Goal: Task Accomplishment & Management: Complete application form

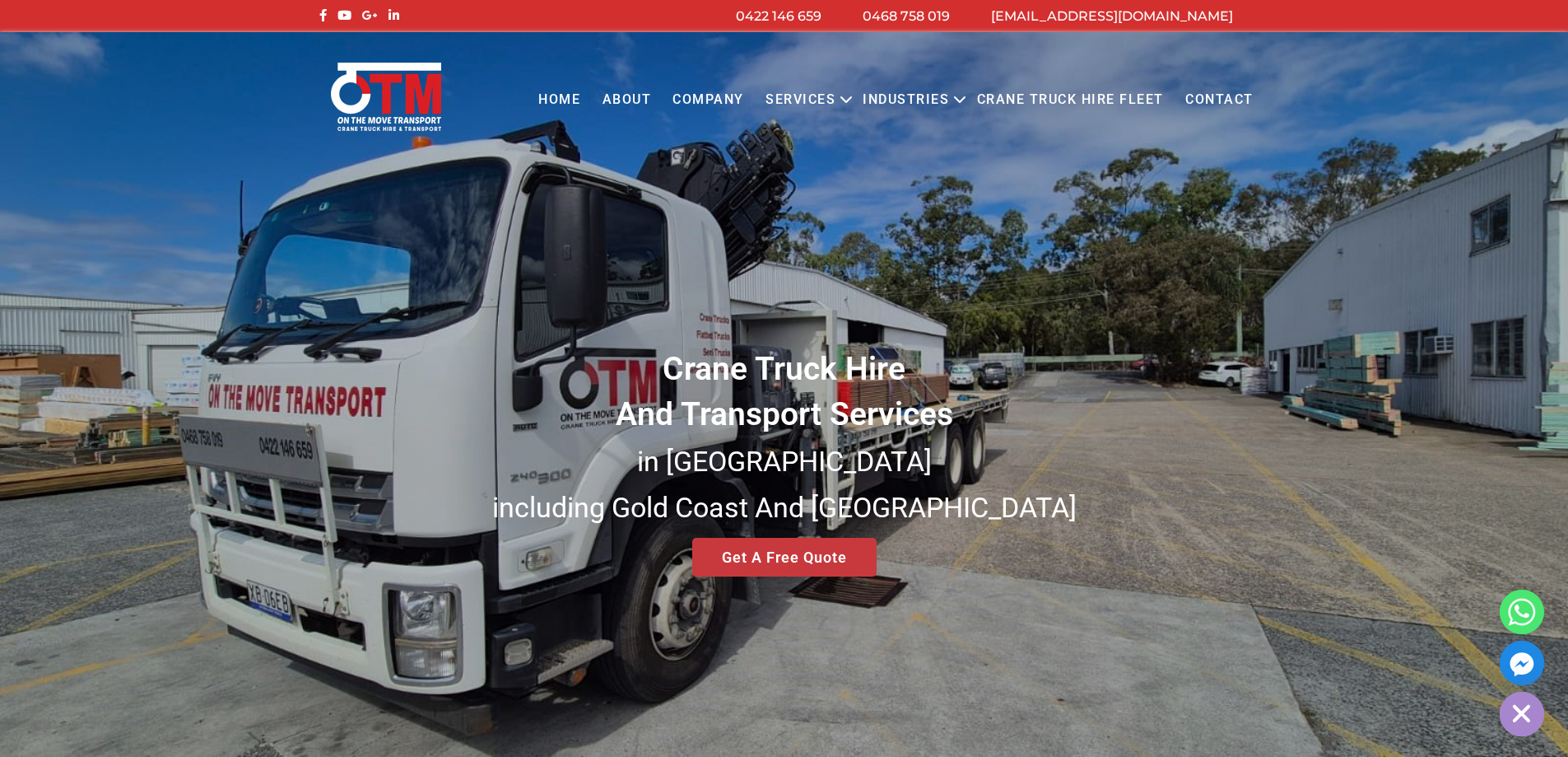
click at [778, 554] on div "Crane Truck Hire And Transport Services in South East Queensland including Gold…" at bounding box center [784, 395] width 1568 height 727
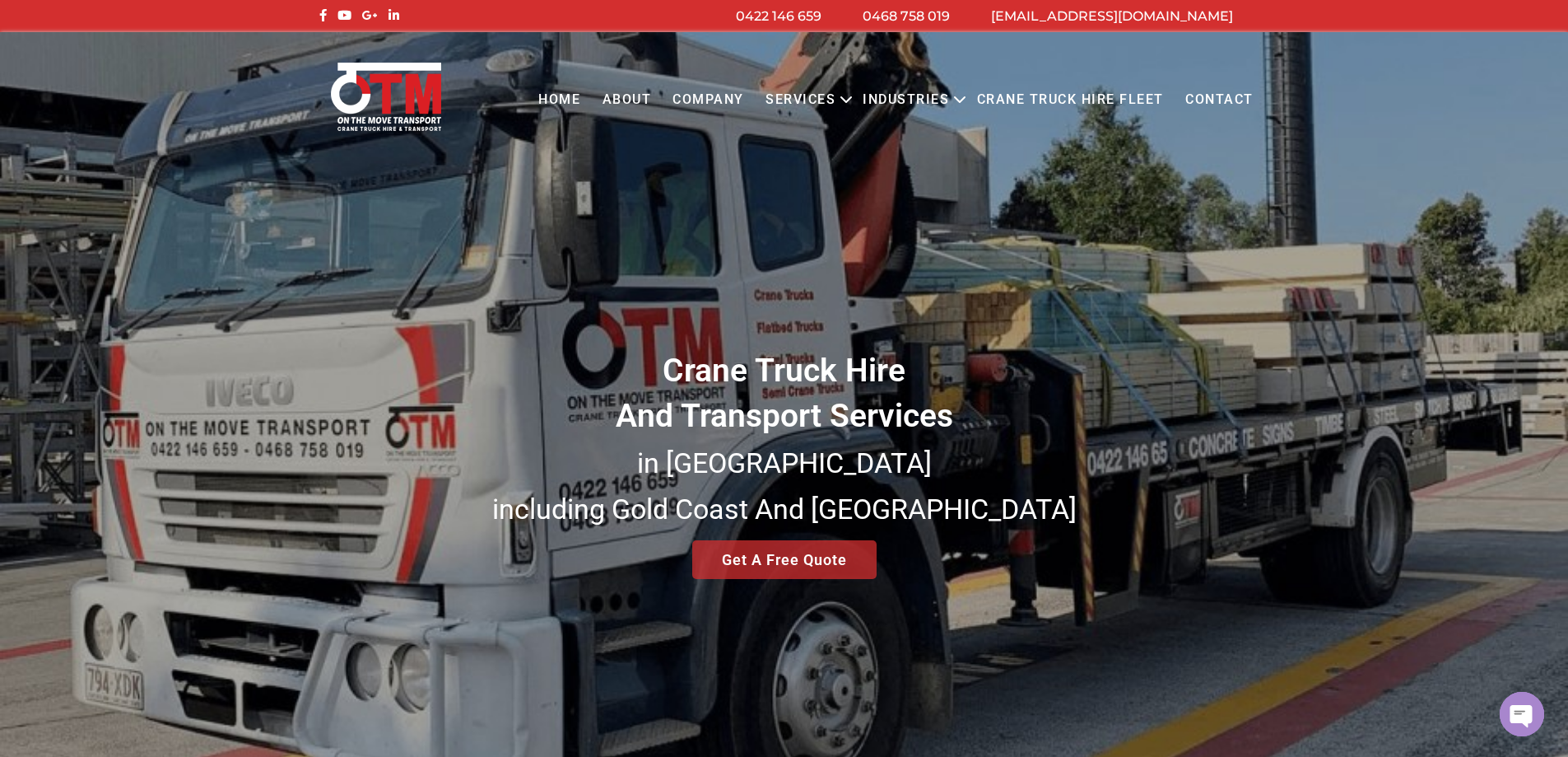
click at [778, 554] on div "Crane Truck Hire And Transport Services in South East Queensland including Gold…" at bounding box center [784, 395] width 1568 height 727
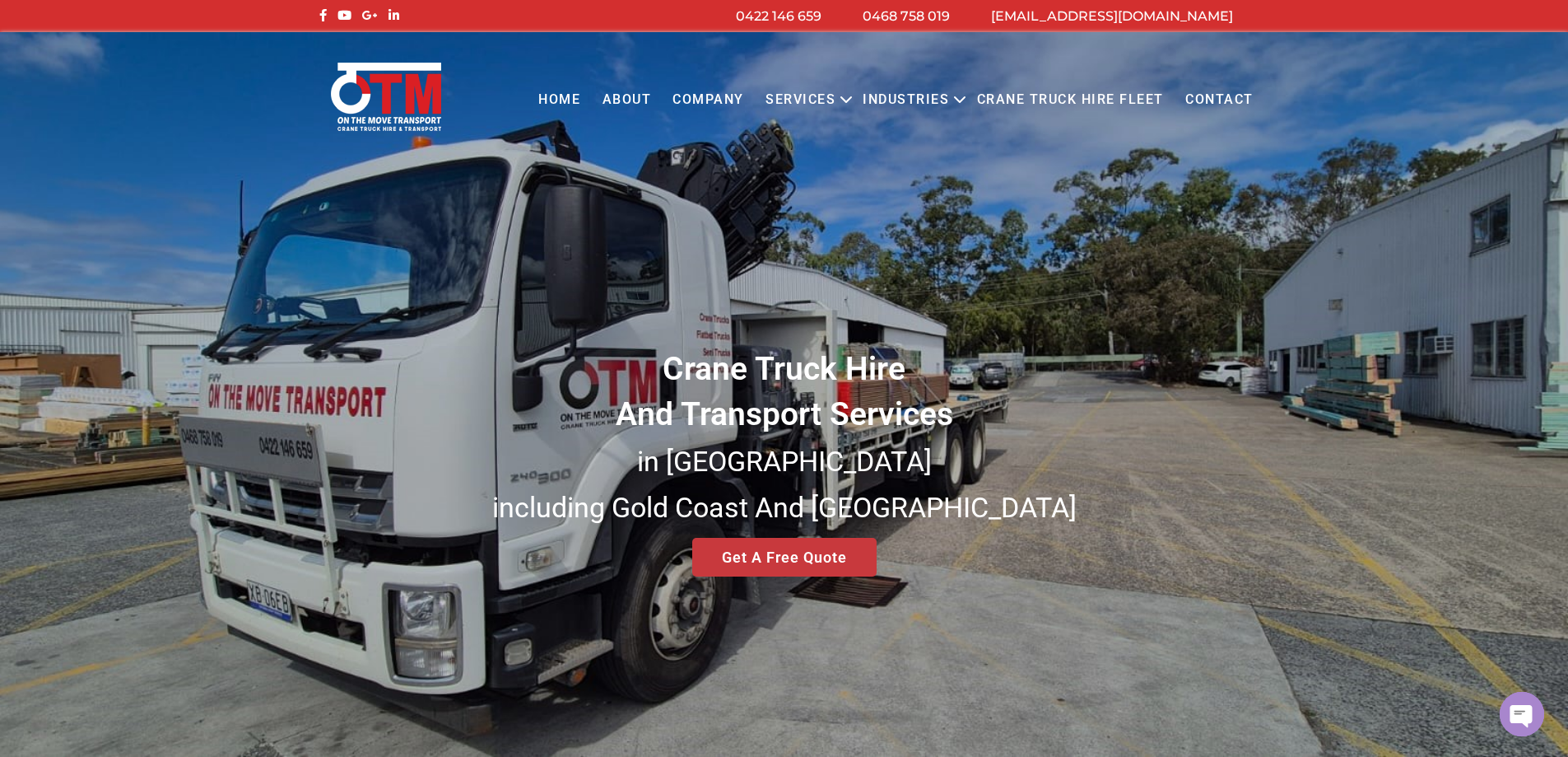
click at [782, 558] on div "Crane Truck Hire And Transport Services in South East Queensland including Gold…" at bounding box center [784, 395] width 1568 height 727
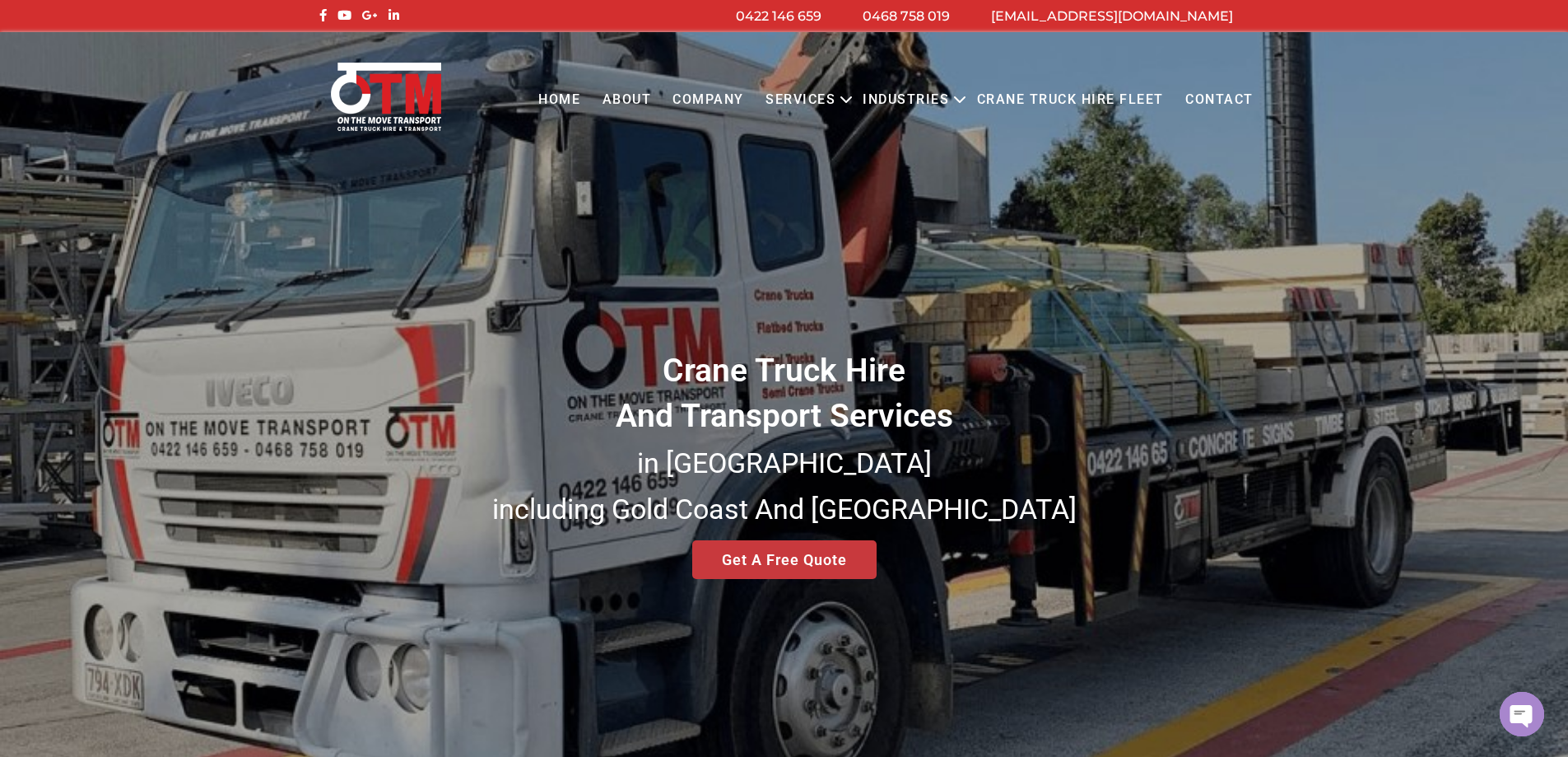
click at [795, 562] on div "Crane Truck Hire And Transport Services in South East Queensland including Gold…" at bounding box center [784, 395] width 1568 height 727
click at [1222, 102] on link "Contact" at bounding box center [1220, 100] width 90 height 45
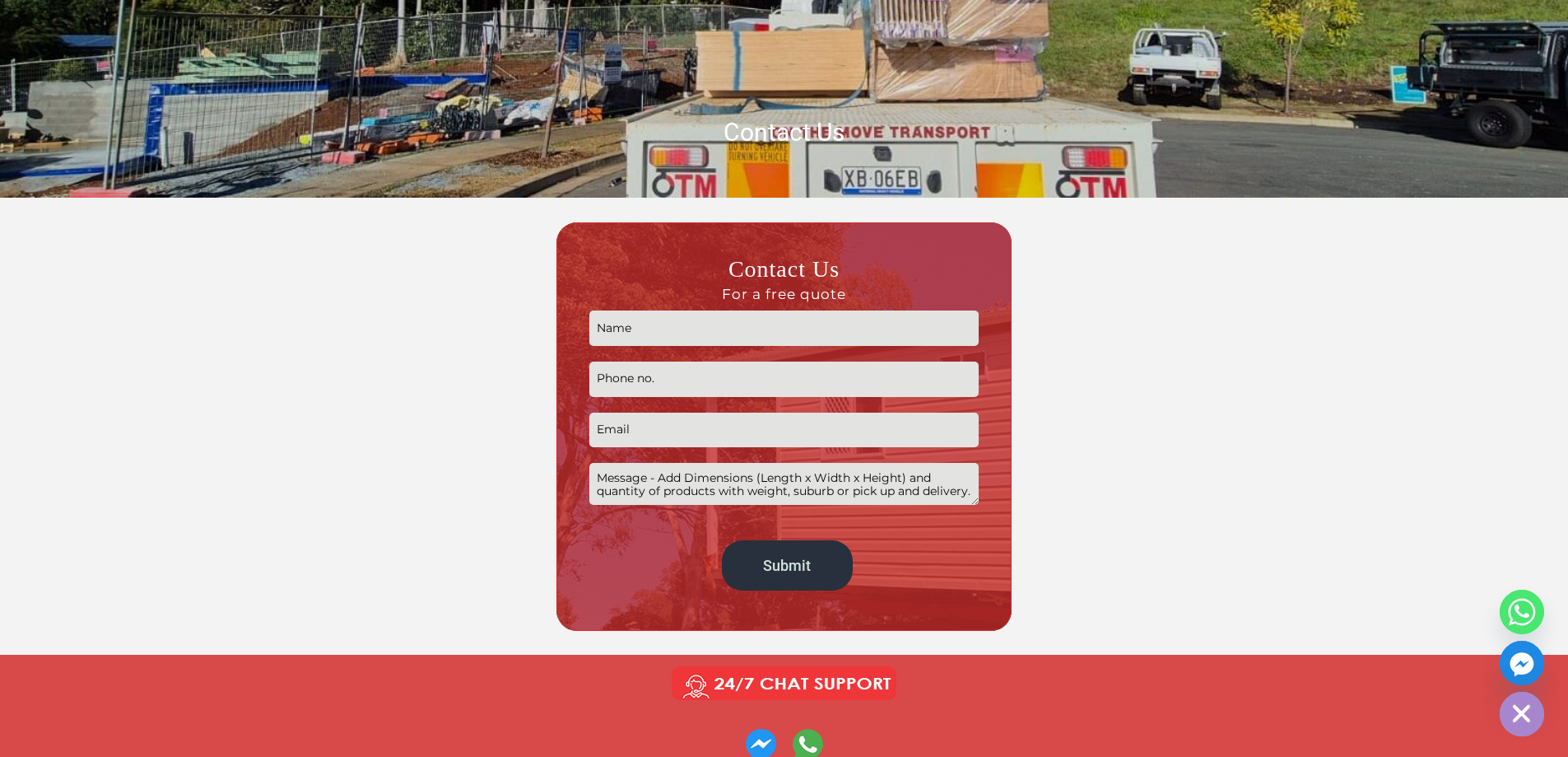
scroll to position [411, 0]
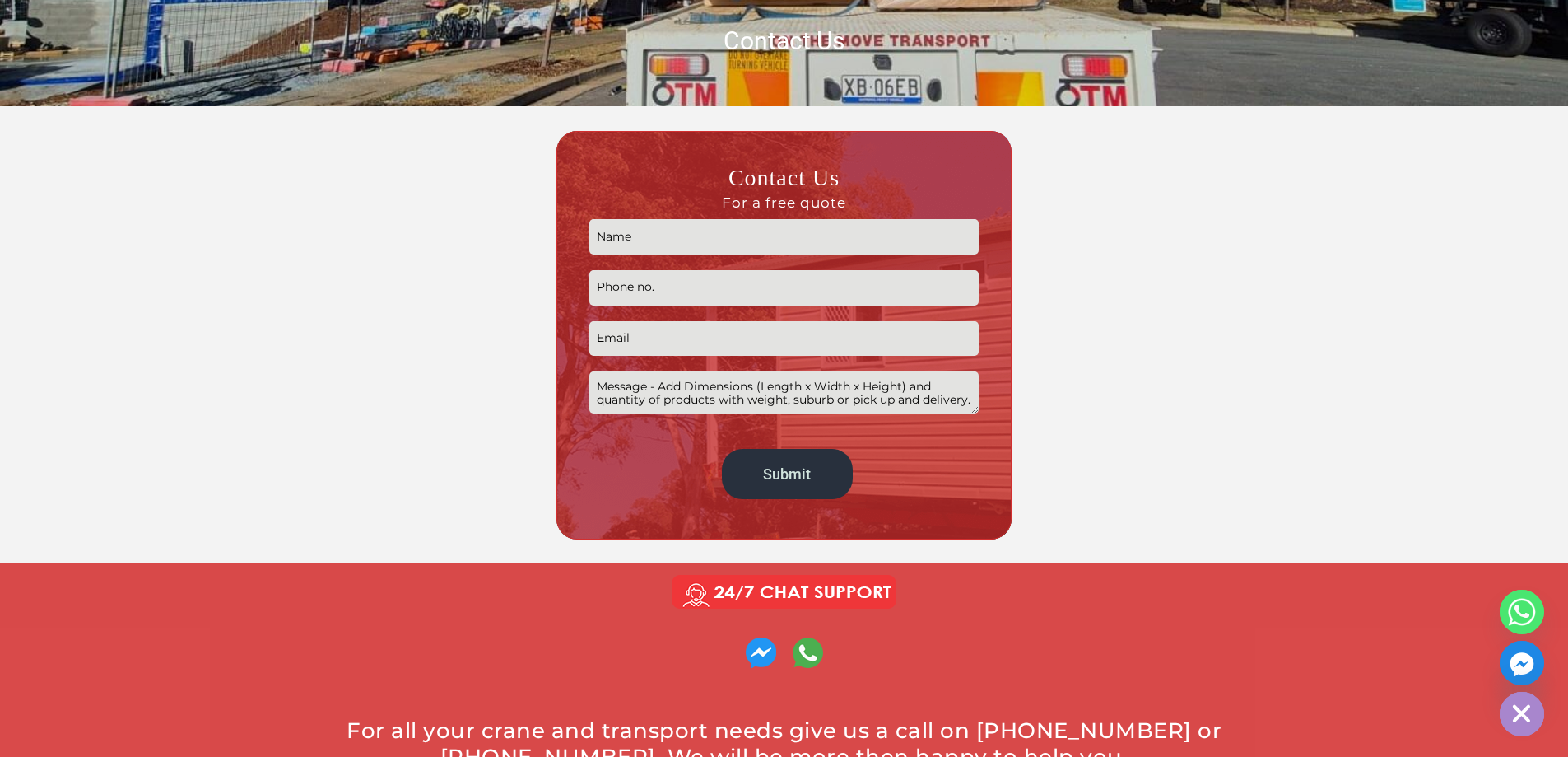
click at [624, 239] on input "Contact form" at bounding box center [784, 236] width 389 height 36
type input "Simon Hardman"
type input "0423934187"
type input "namdrahs@outlook.com"
click at [619, 389] on textarea "Contact form" at bounding box center [784, 392] width 389 height 42
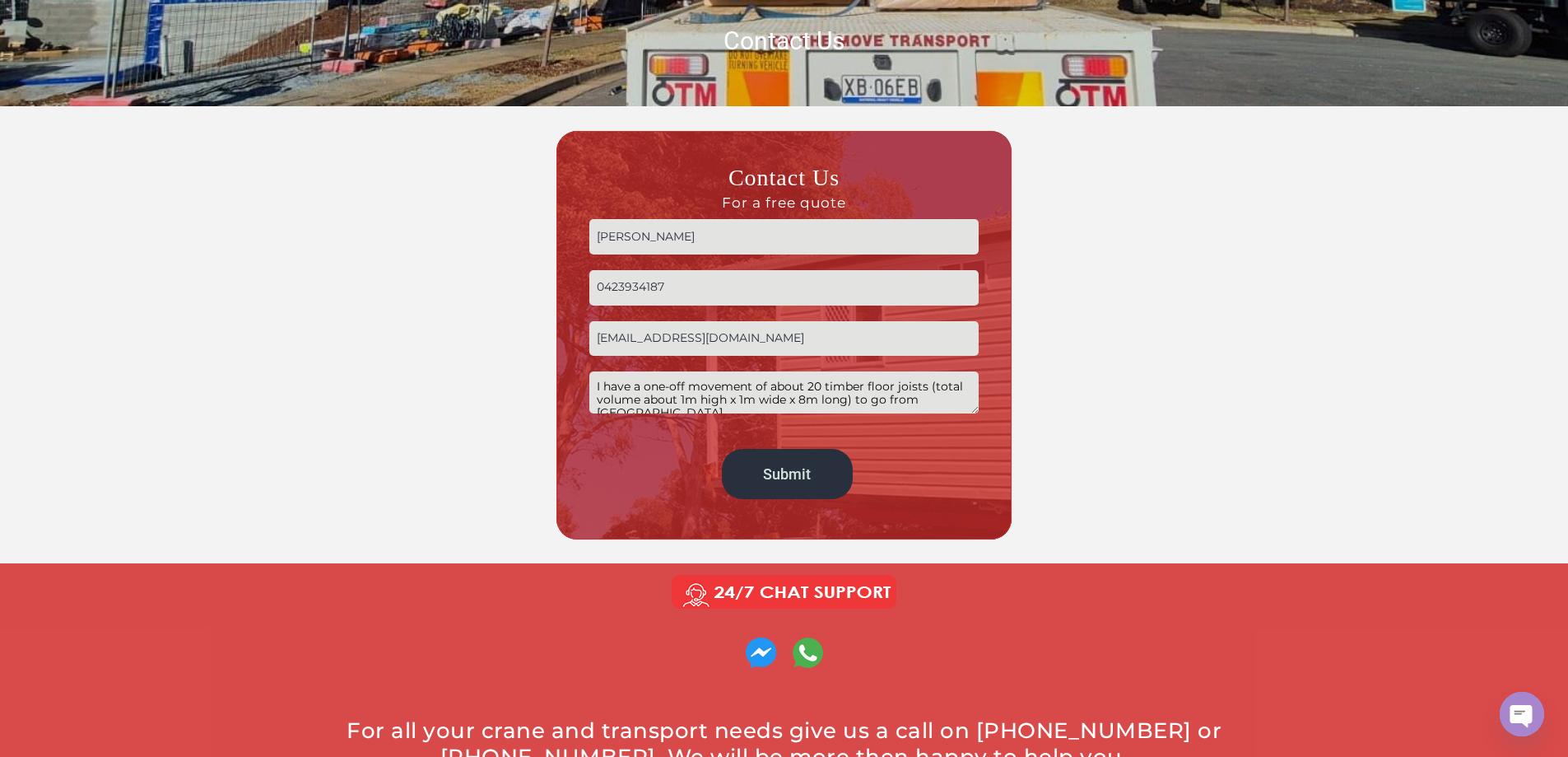
scroll to position [7, 0]
click at [847, 393] on textarea "I have a one-off movement of about 20 timber floor joists (total volume about 1…" at bounding box center [784, 392] width 389 height 42
click at [828, 404] on textarea "I have a one-off movement of about 20 timber floor joists (total volume about 1…" at bounding box center [784, 392] width 389 height 42
click at [920, 374] on textarea "I have a one-off movement of about 20 timber floor joists (total volume about 1…" at bounding box center [784, 392] width 389 height 42
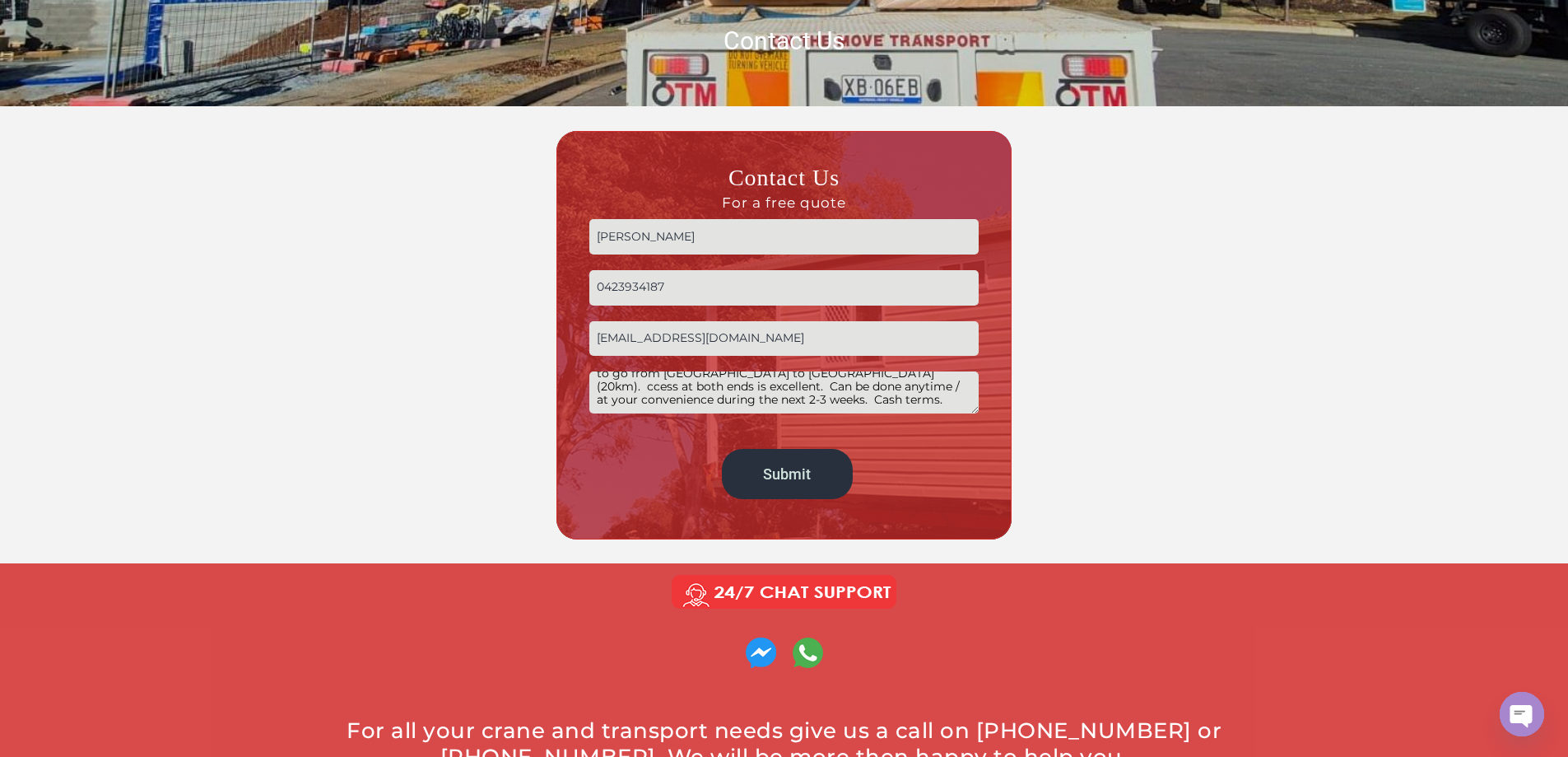
scroll to position [33, 0]
click at [735, 394] on textarea "I have a one-off movement of about 20 timber floor joists (total volume about 1…" at bounding box center [784, 392] width 389 height 42
click at [735, 391] on textarea "I have a one-off movement of about 20 timber floor joists (total volume about 1…" at bounding box center [784, 392] width 389 height 42
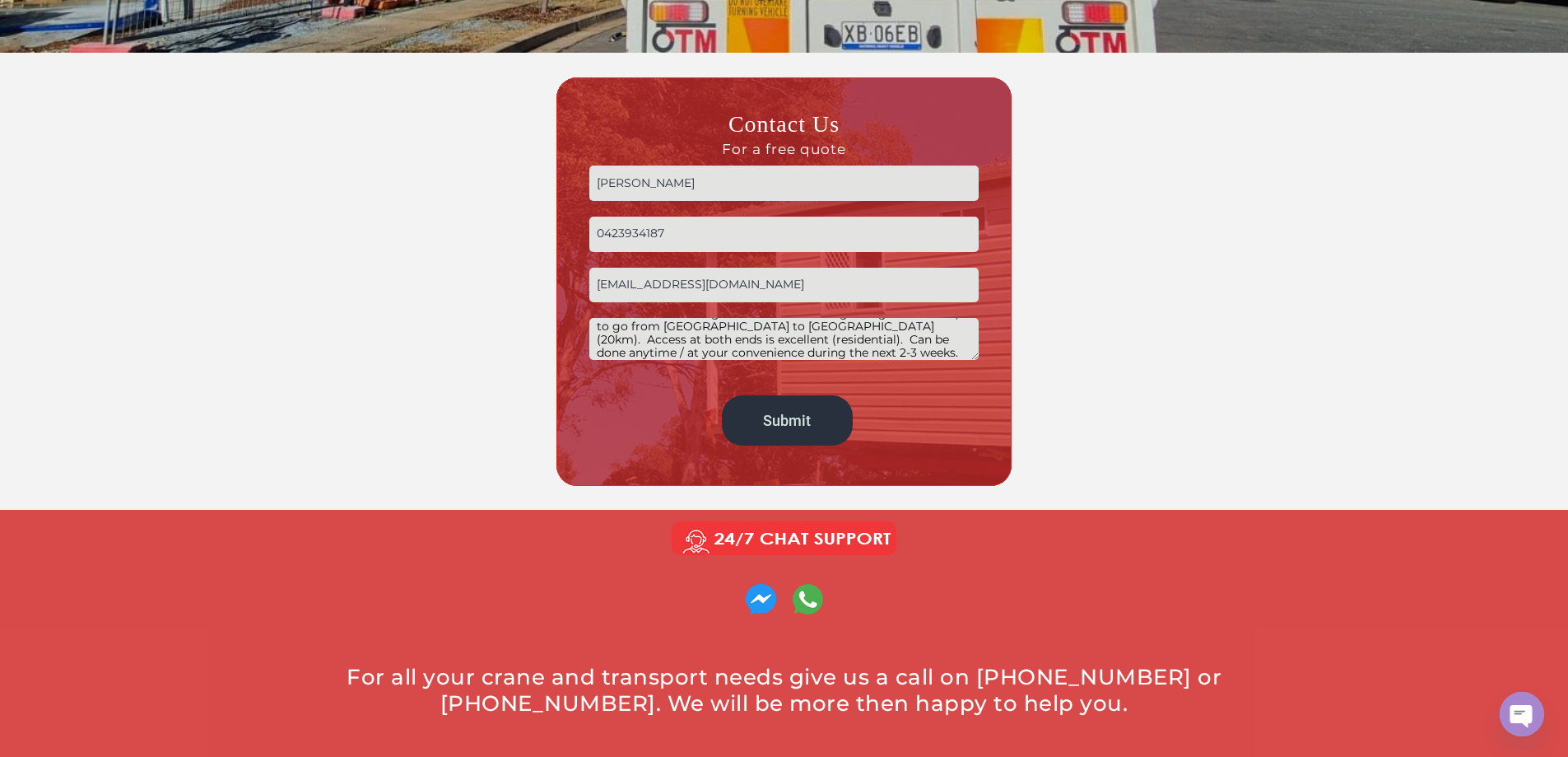
scroll to position [494, 0]
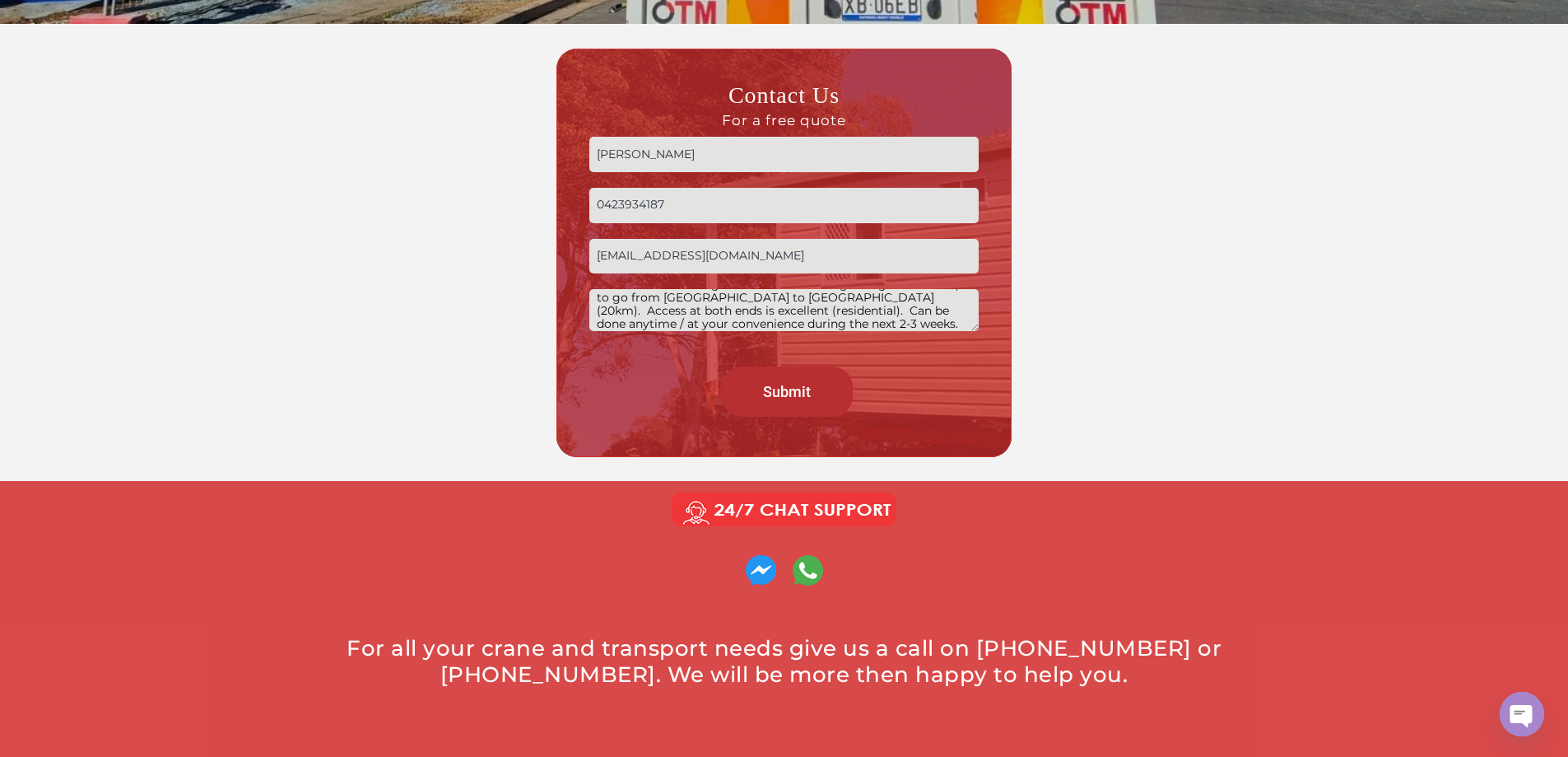
type textarea "I have a one-off movement of about 20 timber floor joists (total volume about 1…"
click at [780, 385] on input "Submit" at bounding box center [787, 391] width 131 height 50
